Goal: Go to known website: Go to known website

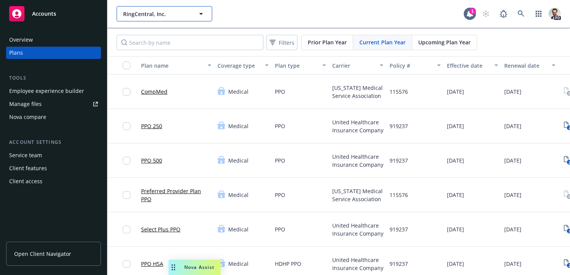
click at [174, 12] on span "RingCentral, Inc." at bounding box center [156, 14] width 66 height 8
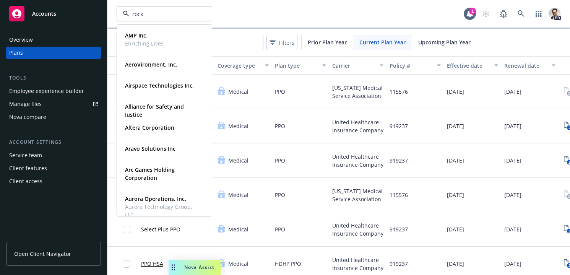
type input "[PERSON_NAME]"
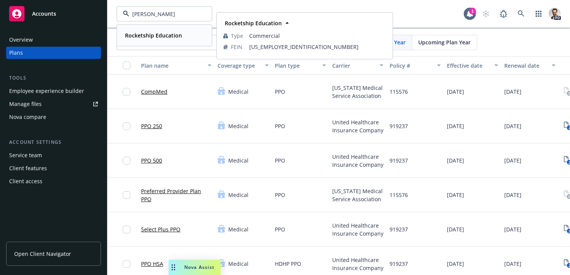
click at [165, 33] on strong "Rocketship Education" at bounding box center [153, 35] width 57 height 7
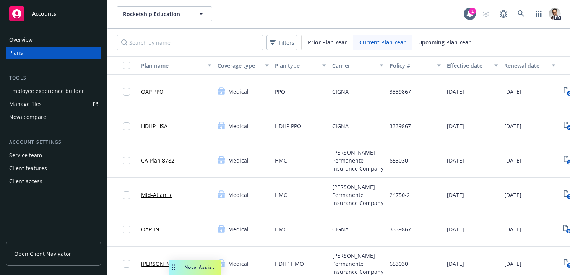
click at [32, 39] on div "Overview" at bounding box center [21, 40] width 24 height 12
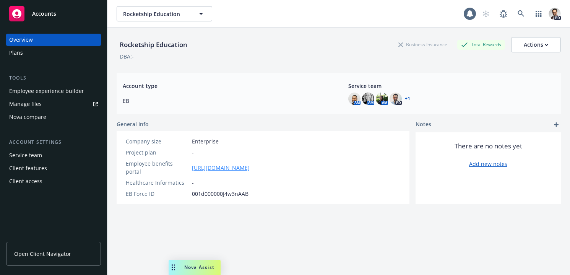
click at [235, 164] on link "[URL][DOMAIN_NAME]" at bounding box center [221, 168] width 58 height 8
